Goal: Information Seeking & Learning: Learn about a topic

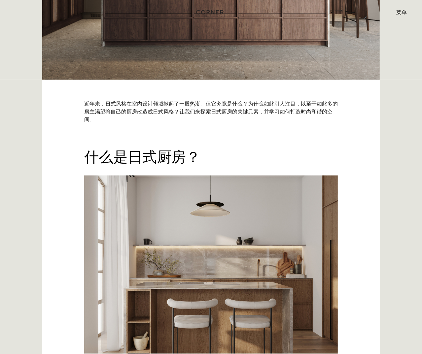
scroll to position [429, 0]
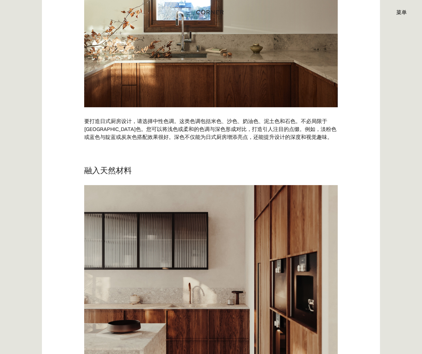
scroll to position [1057, 0]
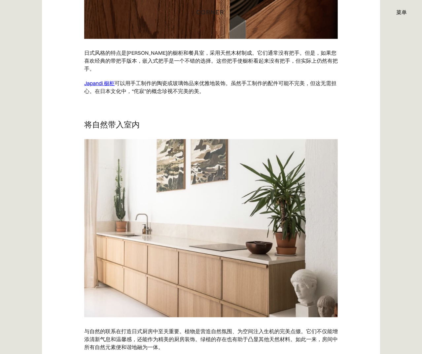
scroll to position [1684, 0]
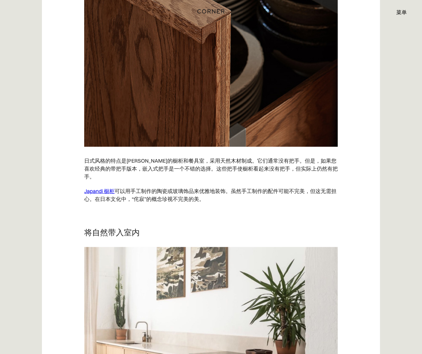
click at [214, 11] on img "家" at bounding box center [210, 11] width 27 height 9
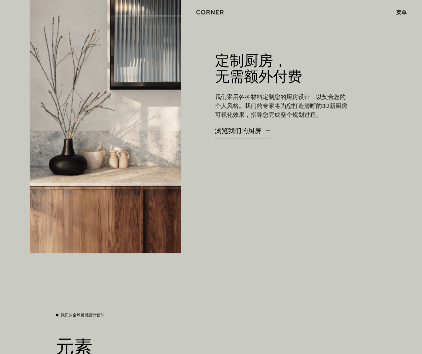
scroll to position [1354, 0]
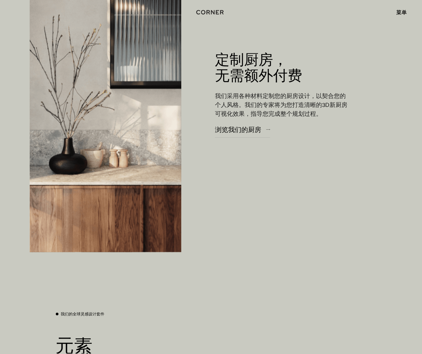
click at [403, 15] on font "菜单" at bounding box center [401, 12] width 11 height 7
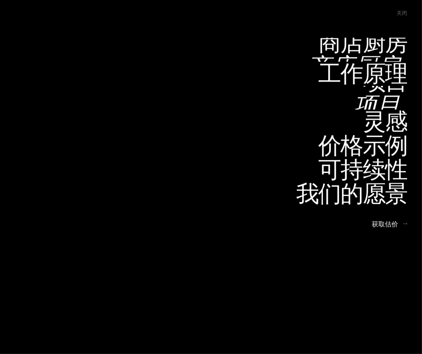
click at [0, 0] on font "项目" at bounding box center [0, 0] width 0 height 0
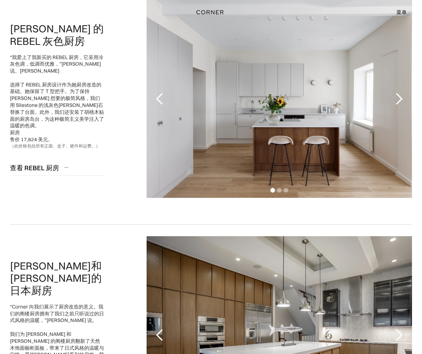
scroll to position [99, 0]
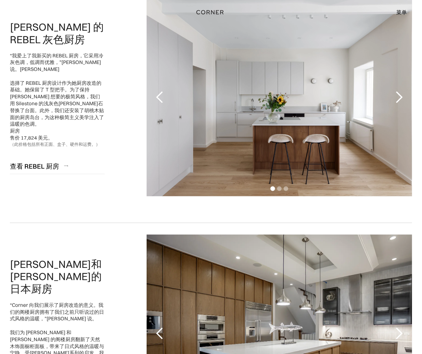
click at [402, 98] on div "下一张幻灯片" at bounding box center [398, 97] width 13 height 13
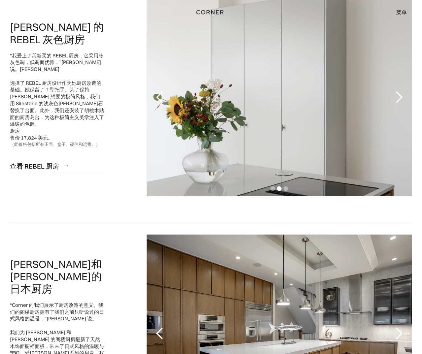
click at [402, 98] on div "下一张幻灯片" at bounding box center [398, 97] width 13 height 13
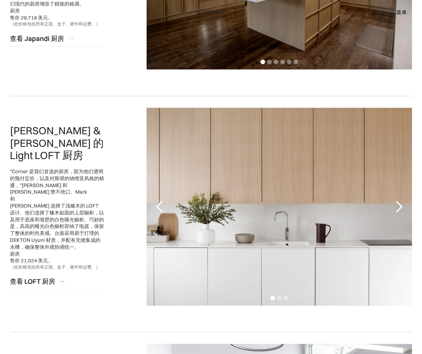
scroll to position [297, 0]
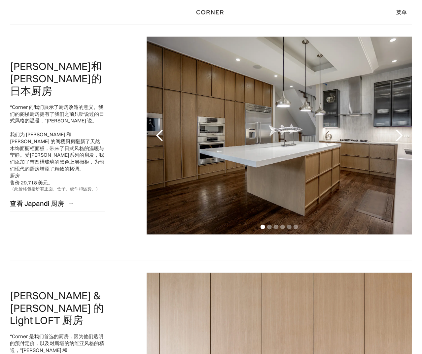
click at [403, 131] on div "下一张幻灯片" at bounding box center [398, 135] width 13 height 13
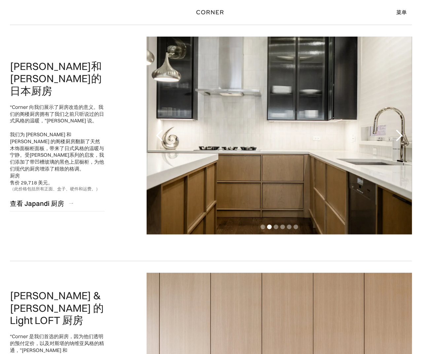
click at [403, 131] on div "下一张幻灯片" at bounding box center [398, 135] width 13 height 13
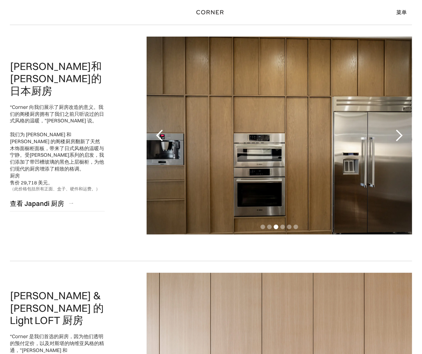
click at [403, 131] on div "下一张幻灯片" at bounding box center [398, 135] width 13 height 13
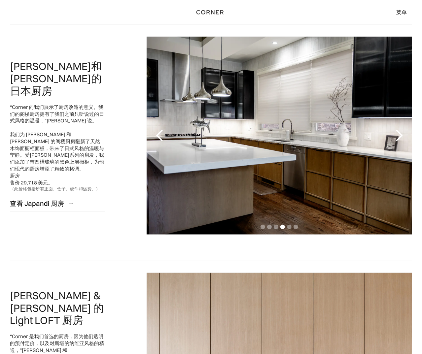
click at [403, 133] on div "下一张幻灯片" at bounding box center [398, 135] width 13 height 13
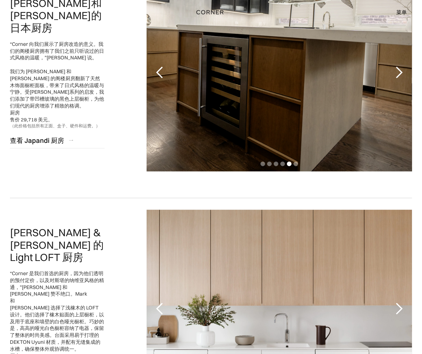
scroll to position [429, 0]
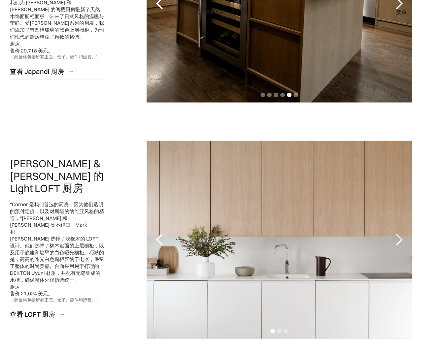
click at [399, 235] on div "下一张幻灯片" at bounding box center [398, 239] width 13 height 13
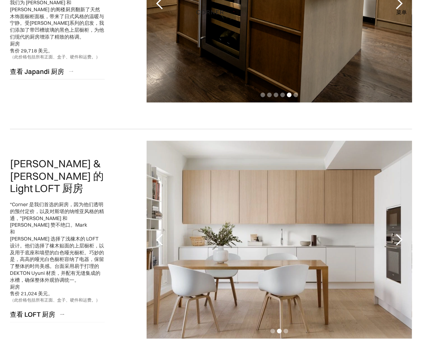
drag, startPoint x: 314, startPoint y: 234, endPoint x: 290, endPoint y: 232, distance: 23.8
click at [290, 232] on div "2 之 3" at bounding box center [279, 240] width 265 height 198
click at [258, 235] on div "2 之 3" at bounding box center [279, 240] width 265 height 198
click at [254, 236] on div "2 之 3" at bounding box center [279, 240] width 265 height 198
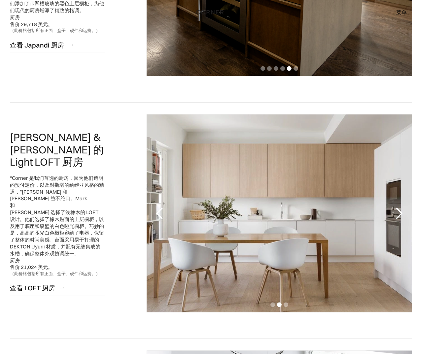
scroll to position [495, 0]
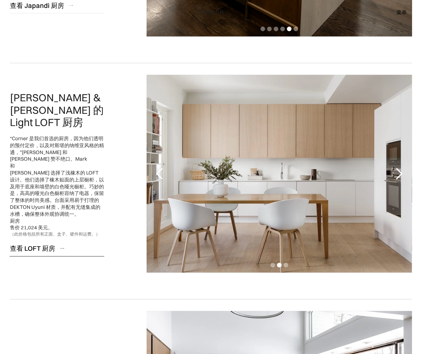
click at [42, 245] on font "查看 LOFT 厨房" at bounding box center [32, 249] width 45 height 8
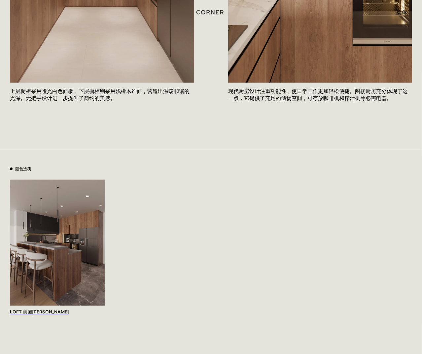
scroll to position [561, 0]
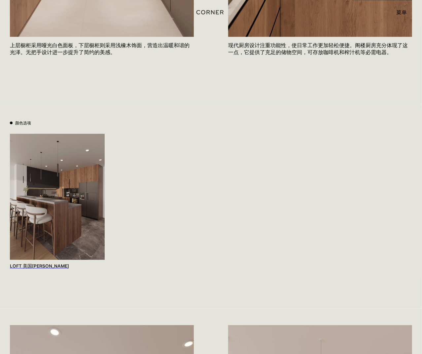
click at [77, 223] on img at bounding box center [57, 197] width 95 height 126
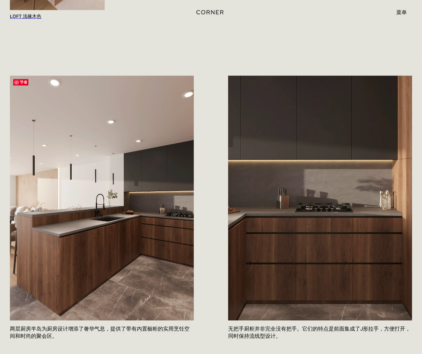
scroll to position [858, 0]
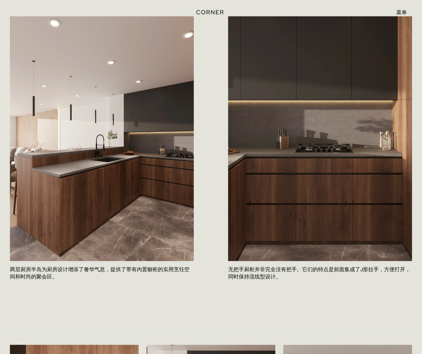
click at [207, 250] on div "节省 两层厨房半岛为厨房设计增添了奢华气息，提供了带有内置橱柜的实用烹饪空间和时尚的聚会区。 节省 无把手厨柜并非完全没有把手。它们的特点是前面集成了J形拉手…" at bounding box center [211, 152] width 402 height 273
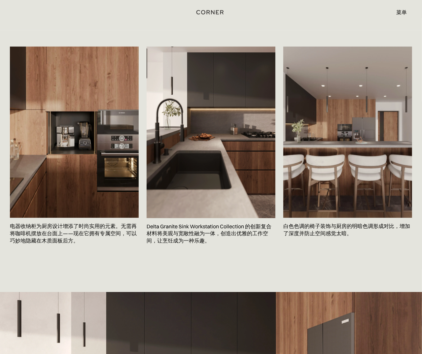
scroll to position [1156, 0]
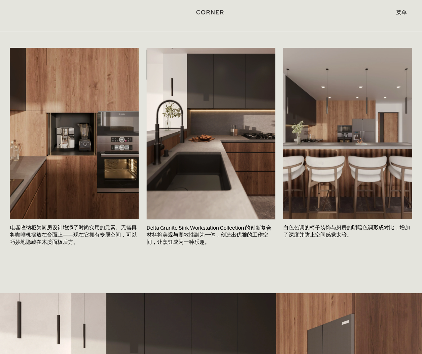
click at [330, 169] on img at bounding box center [347, 134] width 129 height 172
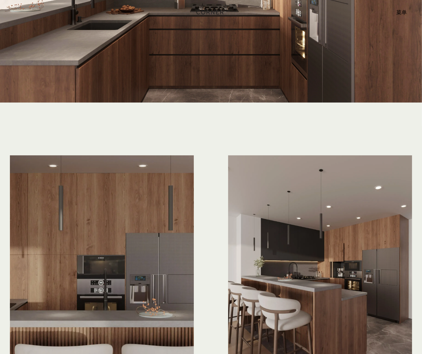
click at [211, 228] on div "除了光滑的台面，厨房半岛台面的台面还采用了凹槽设计。这个细节设计精妙却又引人注目，与光滑的橱柜形成了绝美的对比。 阁楼厨房将时尚设计与实用功能完美融合，变身为…" at bounding box center [211, 292] width 402 height 273
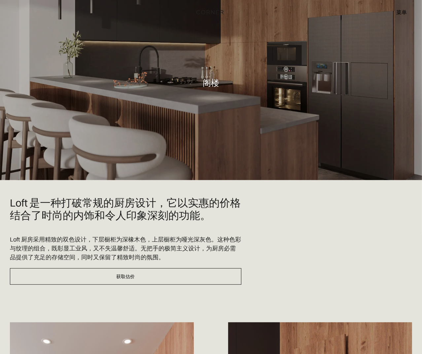
scroll to position [0, 0]
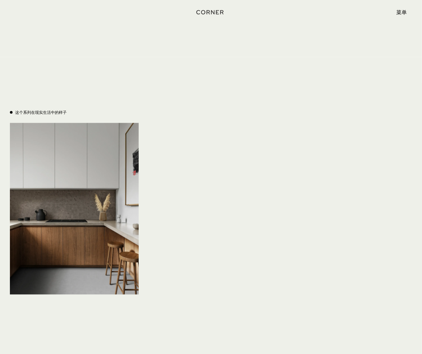
scroll to position [1915, 0]
